Goal: Task Accomplishment & Management: Use online tool/utility

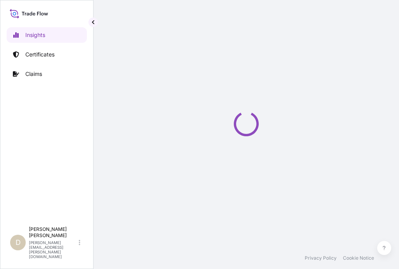
select select "2025"
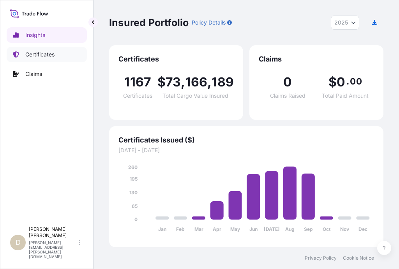
click at [59, 53] on link "Certificates" at bounding box center [47, 55] width 80 height 16
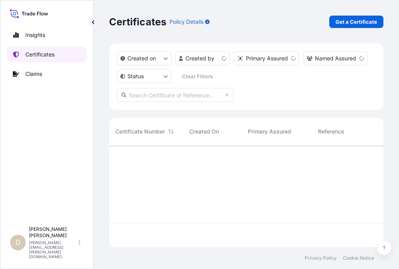
scroll to position [100, 268]
click at [357, 29] on div "Certificates Policy Details Get a Certificate" at bounding box center [246, 22] width 274 height 44
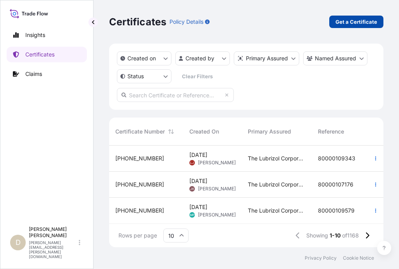
click at [360, 23] on p "Get a Certificate" at bounding box center [356, 22] width 42 height 8
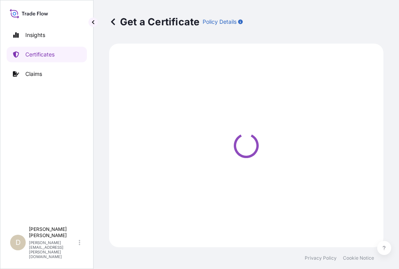
select select "Barge"
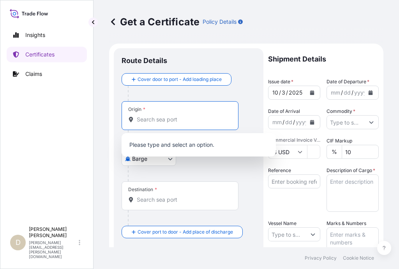
click at [211, 122] on input "Origin *" at bounding box center [183, 120] width 92 height 8
